Goal: Use online tool/utility: Use online tool/utility

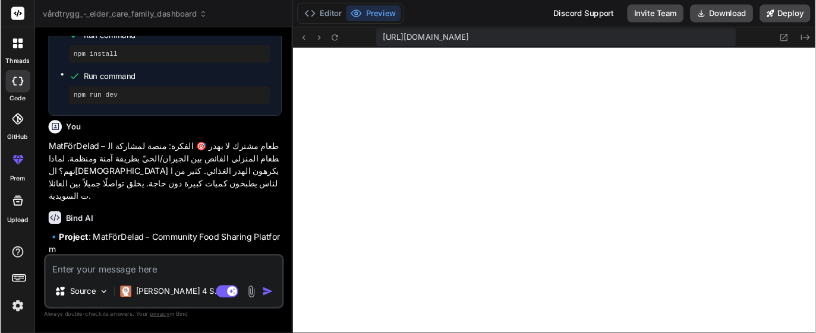
scroll to position [868, 0]
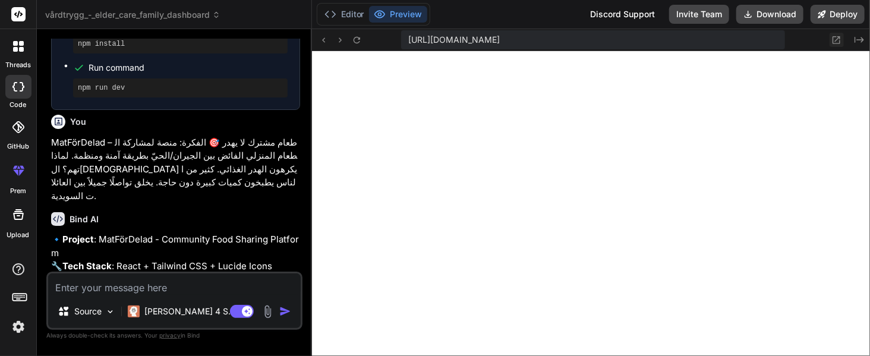
click at [838, 39] on icon at bounding box center [836, 40] width 10 height 10
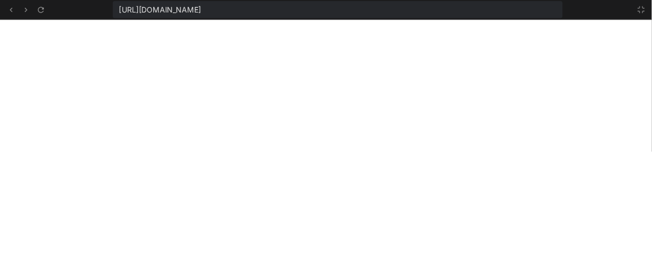
scroll to position [257, 0]
type textarea "x"
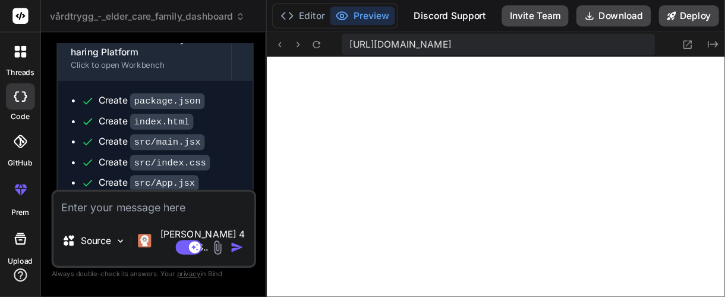
scroll to position [235, 0]
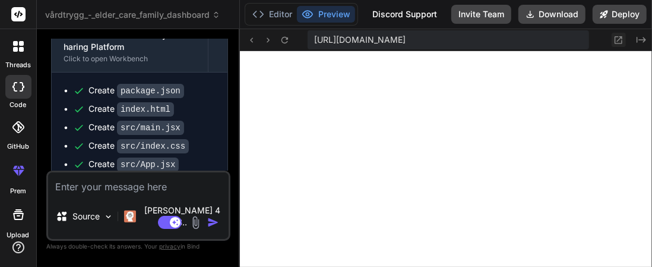
click at [619, 38] on icon at bounding box center [619, 40] width 10 height 10
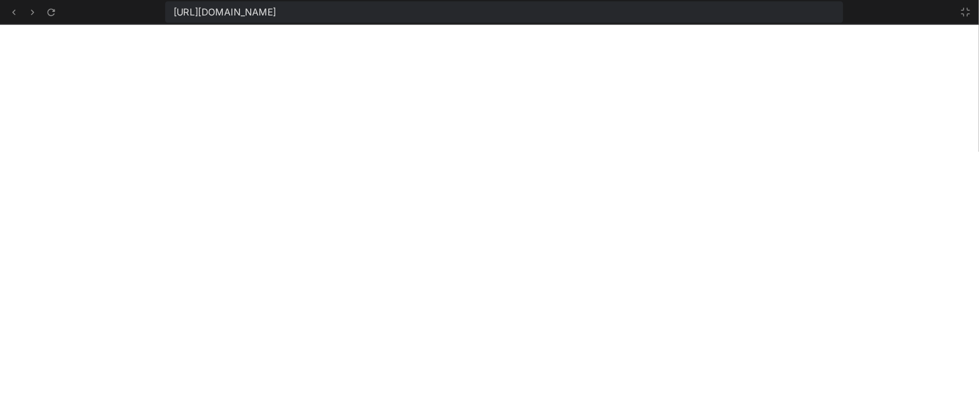
scroll to position [238, 0]
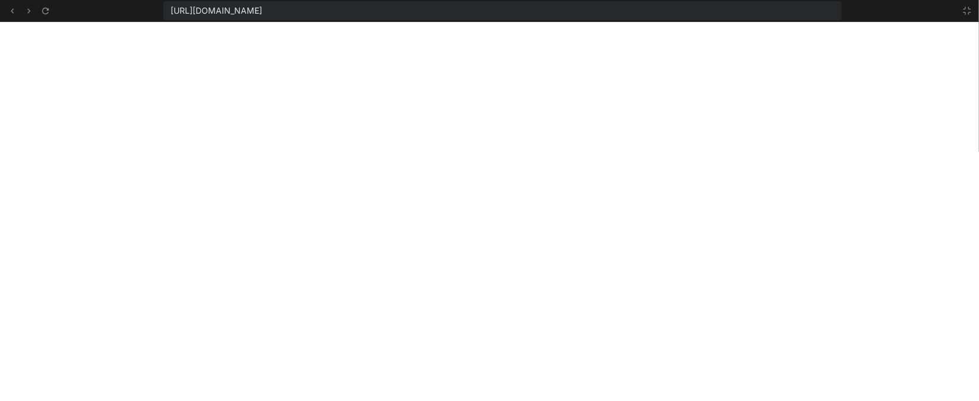
type textarea "x"
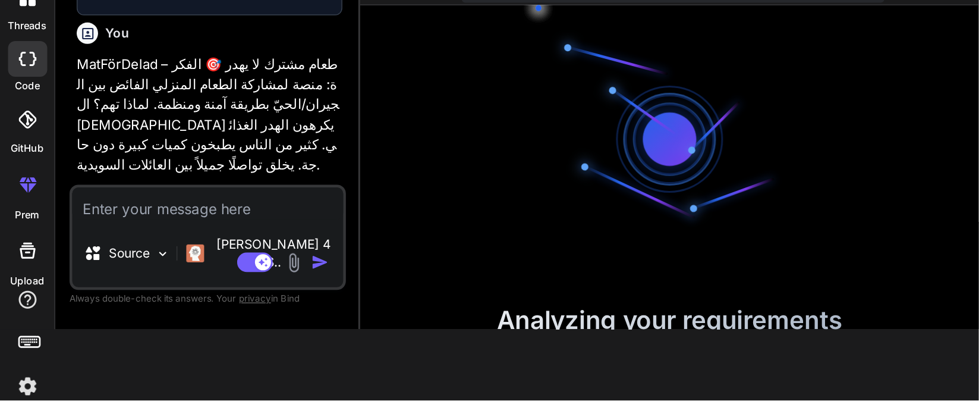
scroll to position [269, 0]
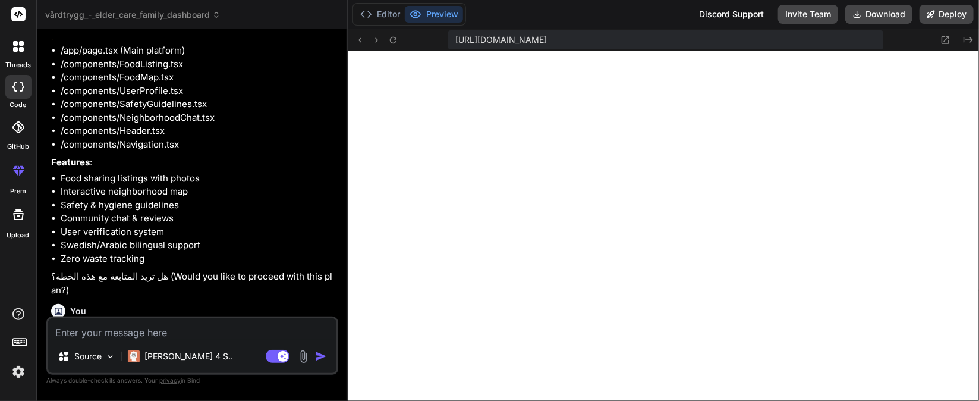
type textarea "x"
click at [652, 39] on icon at bounding box center [945, 40] width 10 height 10
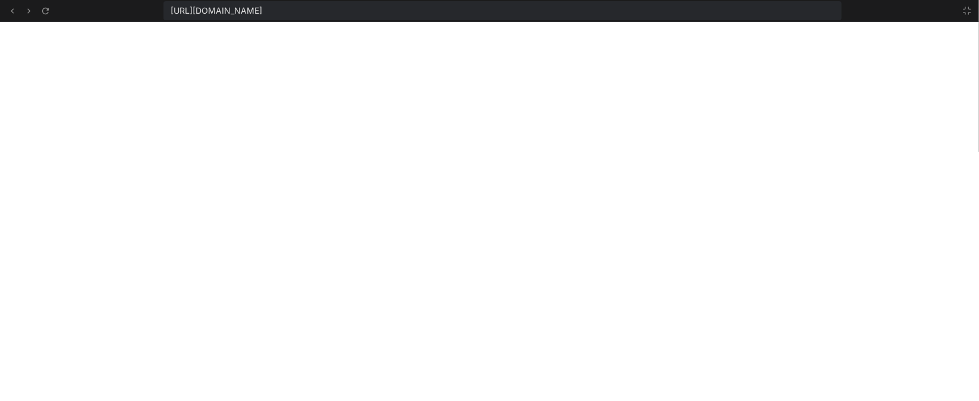
scroll to position [224, 0]
